Goal: Check status: Check status

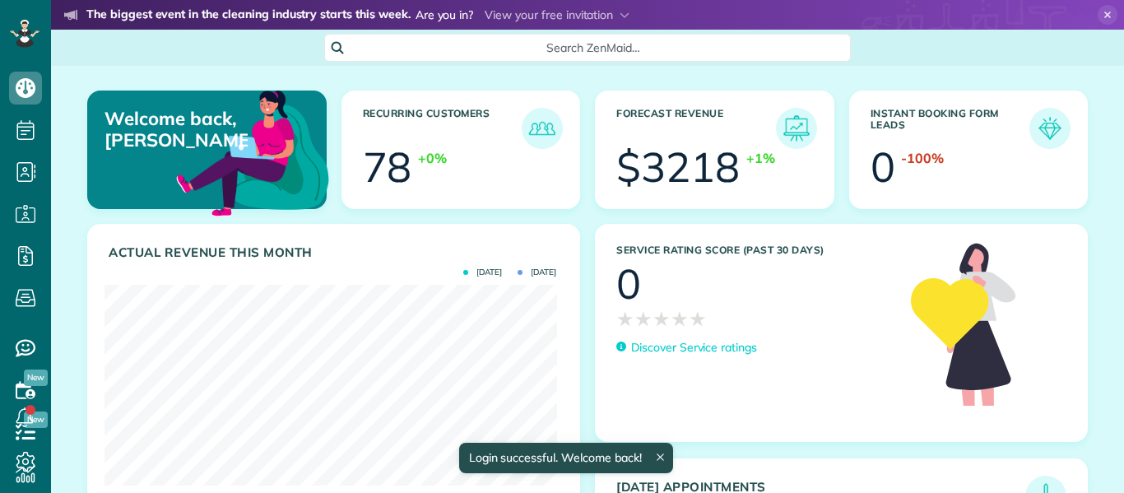
scroll to position [201, 452]
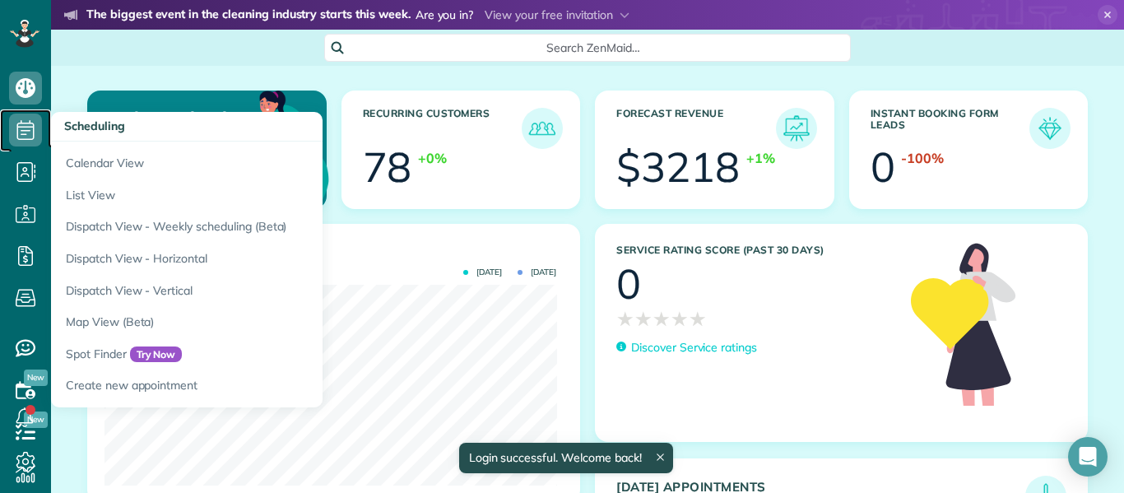
click at [26, 121] on icon at bounding box center [25, 130] width 33 height 33
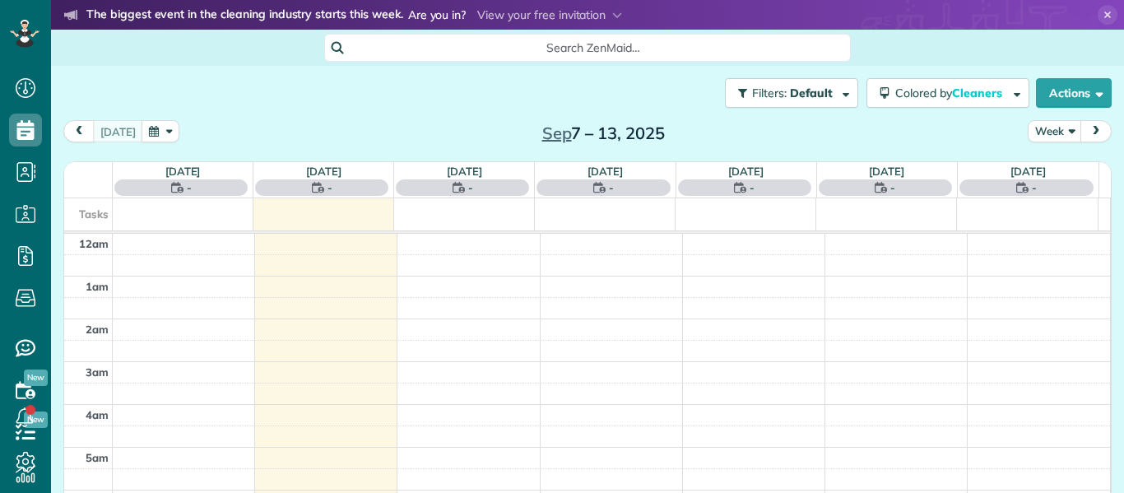
scroll to position [300, 0]
drag, startPoint x: 0, startPoint y: 0, endPoint x: 108, endPoint y: 98, distance: 145.6
click at [108, 98] on div "Filters: Default Colored by Cleaners Color by Cleaner Color by Team Color by St…" at bounding box center [587, 93] width 1073 height 54
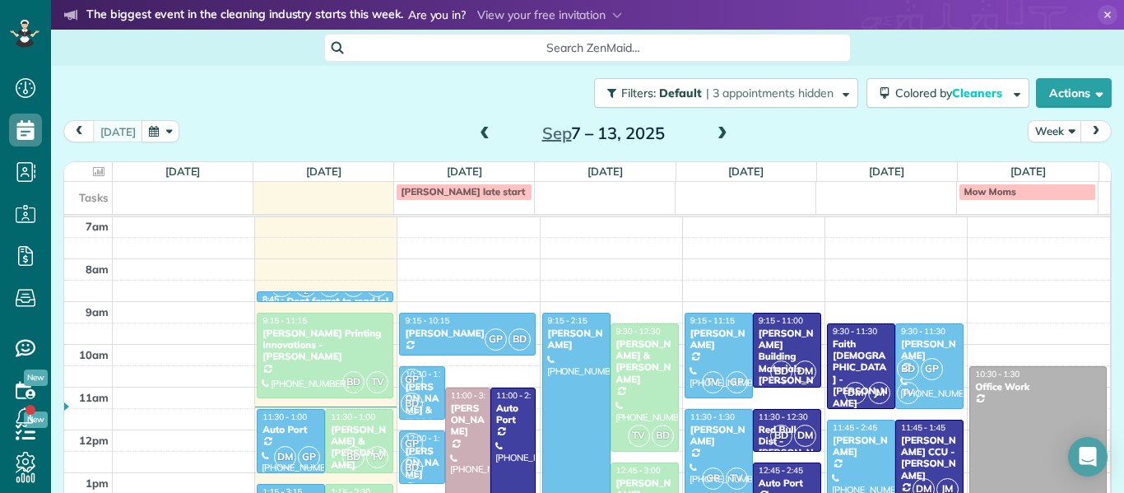
click at [478, 134] on span at bounding box center [485, 134] width 18 height 15
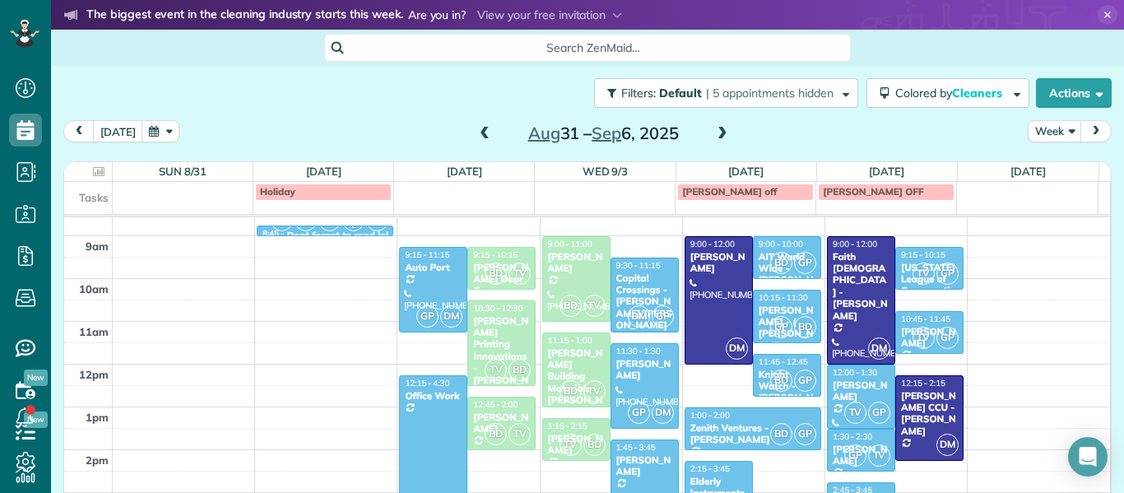
scroll to position [373, 0]
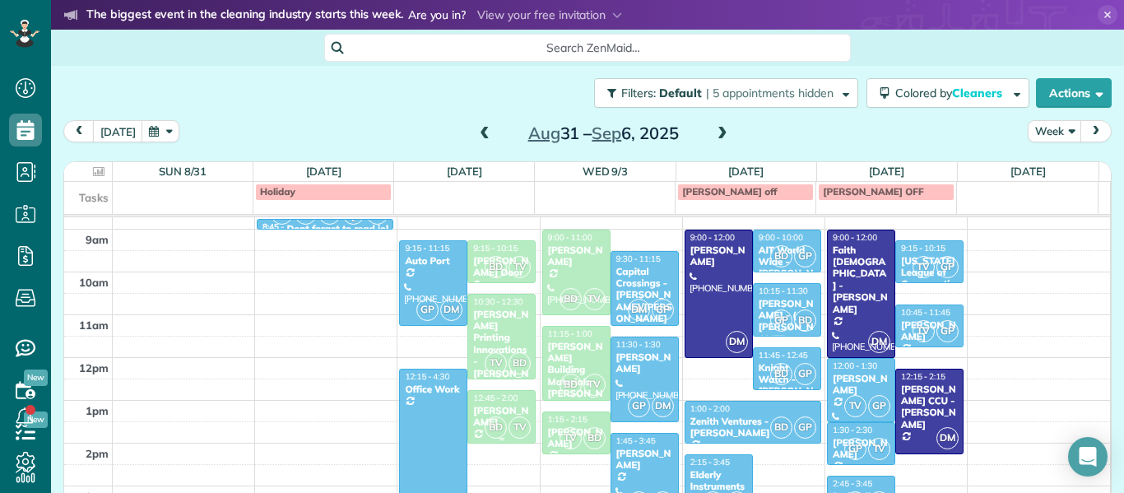
click at [484, 418] on div "BD TV" at bounding box center [508, 428] width 48 height 24
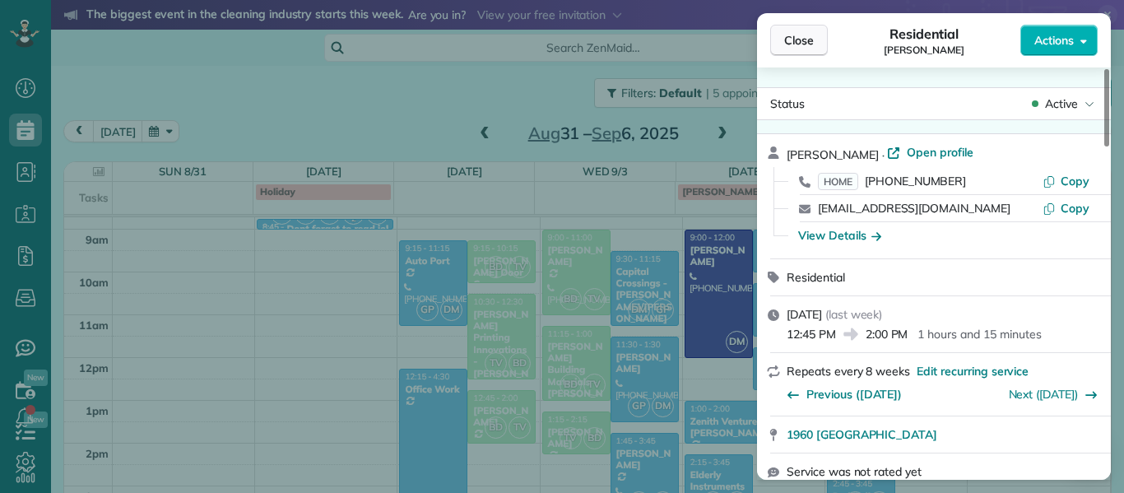
click at [817, 34] on button "Close" at bounding box center [799, 40] width 58 height 31
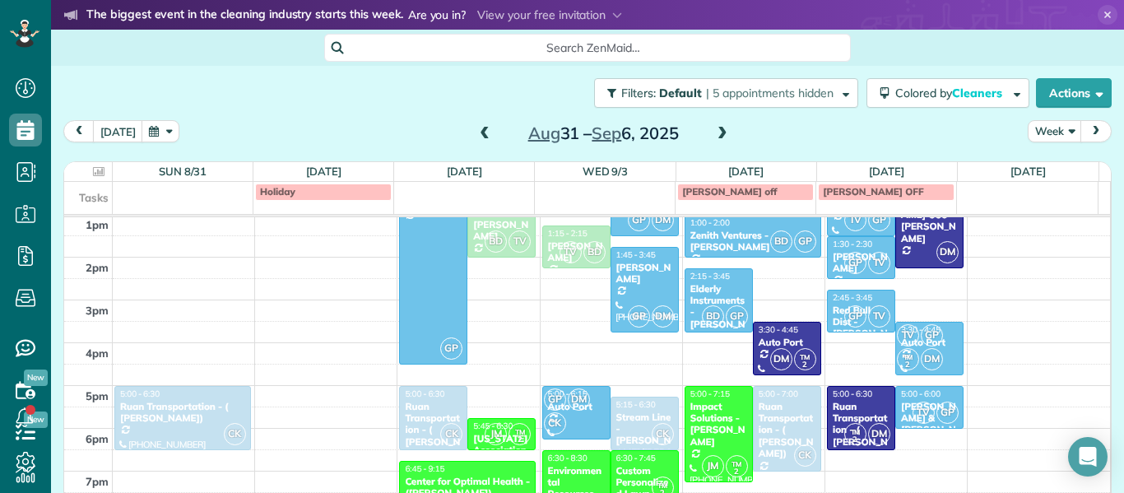
scroll to position [556, 0]
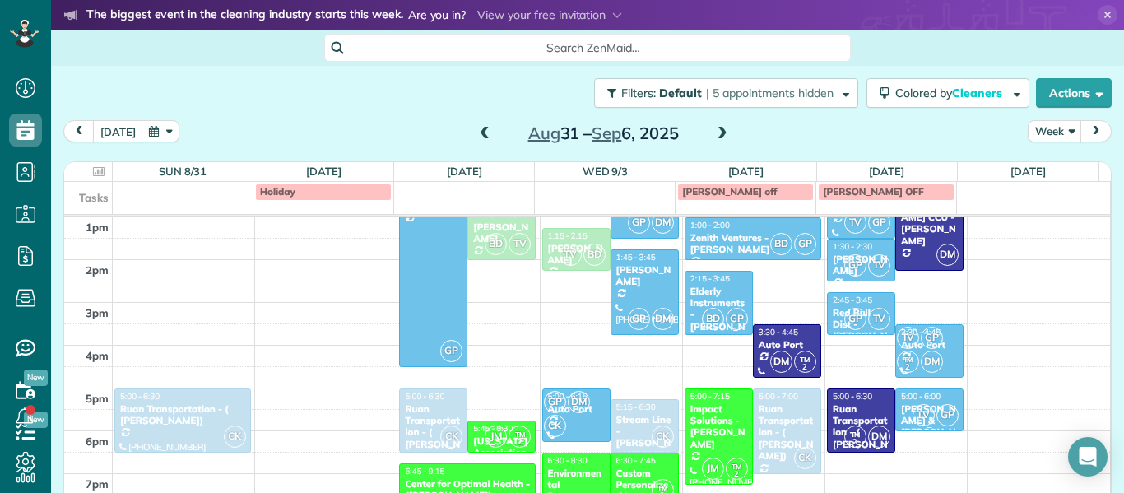
click at [912, 421] on span "TV" at bounding box center [923, 415] width 22 height 22
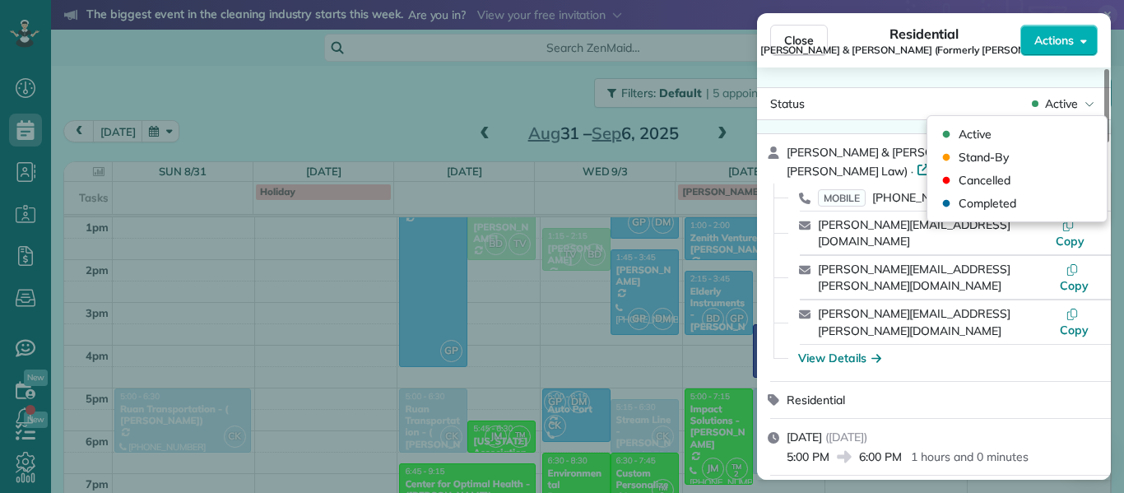
click at [1083, 102] on div "Active" at bounding box center [1062, 103] width 69 height 16
click at [973, 182] on span "Cancelled" at bounding box center [985, 180] width 52 height 16
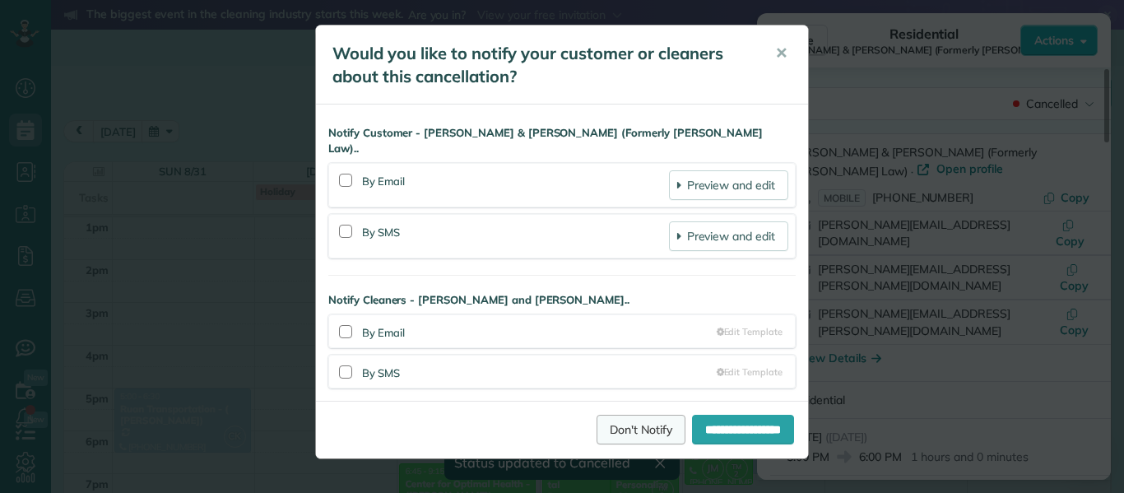
click at [606, 416] on link "Don't Notify" at bounding box center [641, 430] width 89 height 30
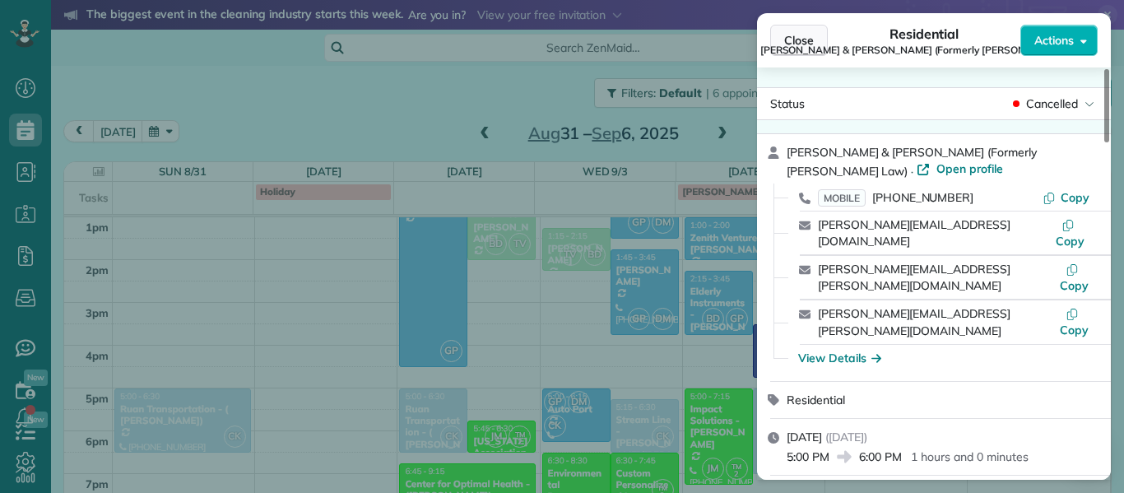
click at [803, 52] on button "Close" at bounding box center [799, 40] width 58 height 31
